Goal: Task Accomplishment & Management: Use online tool/utility

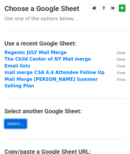
click at [16, 119] on link "Select..." at bounding box center [15, 123] width 22 height 9
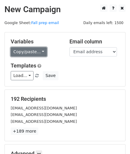
click at [36, 53] on link "Copy/paste..." at bounding box center [29, 51] width 36 height 9
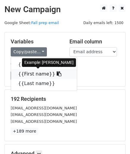
click at [25, 76] on link "{{First name}}" at bounding box center [44, 74] width 66 height 10
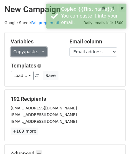
click at [31, 51] on link "Copy/paste..." at bounding box center [29, 51] width 36 height 9
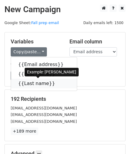
click at [30, 82] on link "{{Last name}}" at bounding box center [44, 84] width 66 height 10
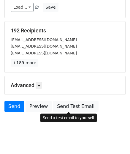
scroll to position [77, 0]
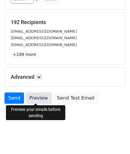
click at [36, 101] on link "Preview" at bounding box center [39, 97] width 26 height 11
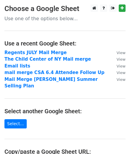
click at [19, 112] on main "Choose a Google Sheet Use one of the options below... Use a recent Google Sheet…" at bounding box center [65, 113] width 130 height 218
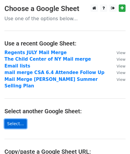
click at [15, 120] on link "Select..." at bounding box center [15, 123] width 22 height 9
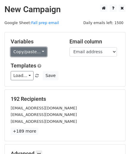
click at [38, 52] on link "Copy/paste..." at bounding box center [29, 51] width 36 height 9
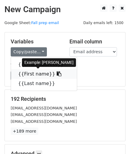
click at [57, 72] on icon at bounding box center [59, 73] width 5 height 5
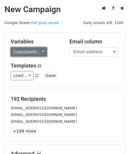
click at [20, 48] on link "Copy/paste..." at bounding box center [29, 51] width 36 height 9
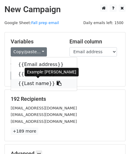
click at [57, 81] on icon at bounding box center [59, 83] width 5 height 5
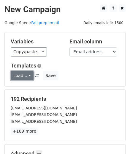
click at [28, 73] on link "Load..." at bounding box center [22, 75] width 23 height 9
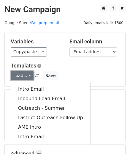
click at [28, 73] on link "Load..." at bounding box center [22, 75] width 23 height 9
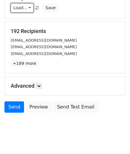
scroll to position [77, 0]
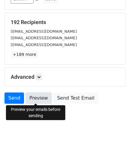
click at [44, 94] on link "Preview" at bounding box center [39, 97] width 26 height 11
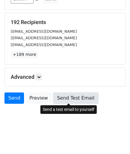
click at [80, 95] on link "Send Test Email" at bounding box center [75, 97] width 45 height 11
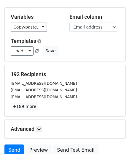
scroll to position [23, 0]
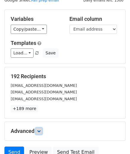
click at [38, 132] on link at bounding box center [39, 131] width 7 height 7
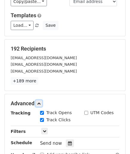
scroll to position [77, 0]
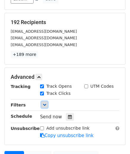
click at [45, 106] on icon at bounding box center [45, 105] width 4 height 4
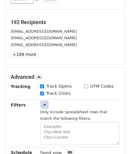
click at [45, 106] on icon at bounding box center [45, 105] width 4 height 4
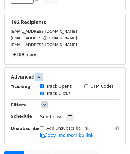
click at [37, 76] on link at bounding box center [39, 77] width 7 height 7
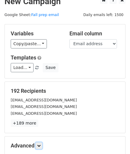
scroll to position [0, 0]
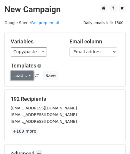
click at [28, 76] on link "Load..." at bounding box center [22, 75] width 23 height 9
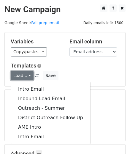
click at [28, 76] on link "Load..." at bounding box center [22, 75] width 23 height 9
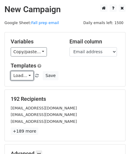
scroll to position [27, 0]
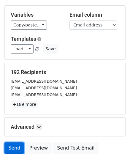
click at [13, 146] on link "Send" at bounding box center [14, 147] width 20 height 11
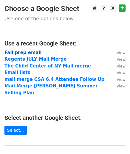
click at [24, 50] on strong "Fall prep email" at bounding box center [22, 52] width 37 height 5
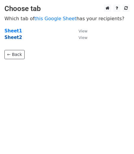
click at [12, 37] on strong "Sheet2" at bounding box center [13, 37] width 18 height 5
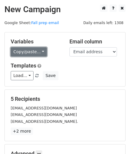
click at [25, 53] on link "Copy/paste..." at bounding box center [29, 51] width 36 height 9
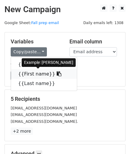
click at [36, 74] on link "{{First name}}" at bounding box center [44, 74] width 66 height 10
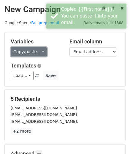
click at [23, 53] on link "Copy/paste..." at bounding box center [29, 51] width 36 height 9
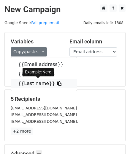
click at [46, 83] on link "{{Last name}}" at bounding box center [44, 84] width 66 height 10
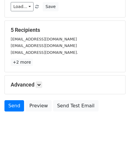
scroll to position [77, 0]
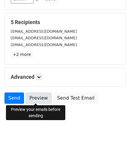
click at [34, 97] on link "Preview" at bounding box center [39, 97] width 26 height 11
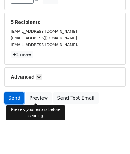
click at [12, 95] on link "Send" at bounding box center [14, 97] width 20 height 11
